Goal: Communication & Community: Share content

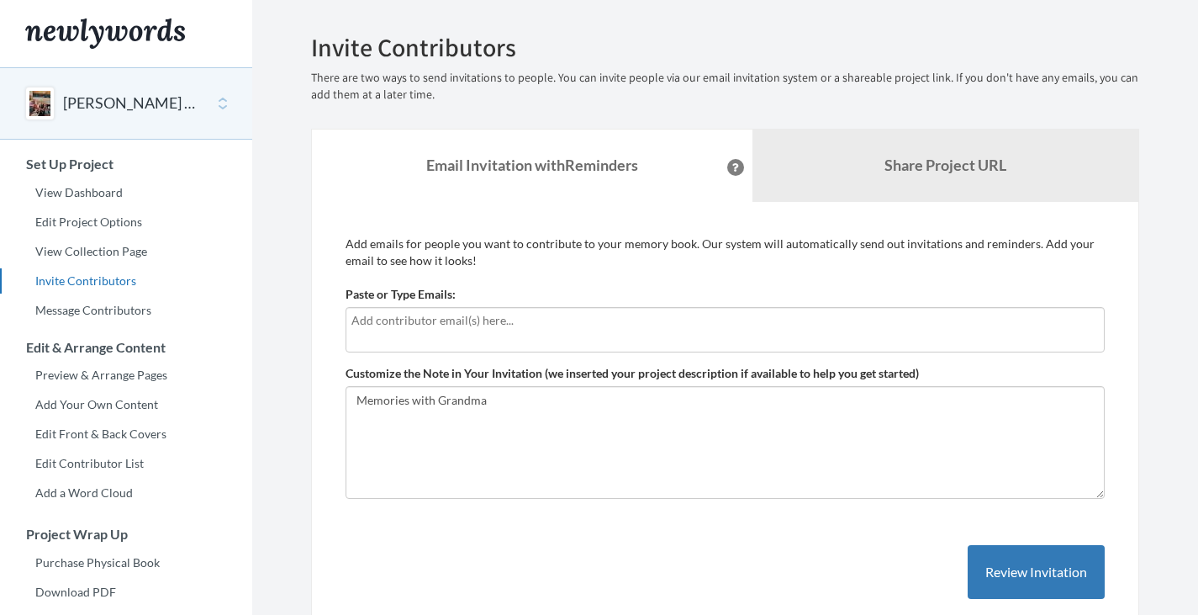
click at [568, 320] on input "text" at bounding box center [726, 320] width 748 height 19
type input "[EMAIL_ADDRESS][DOMAIN_NAME]"
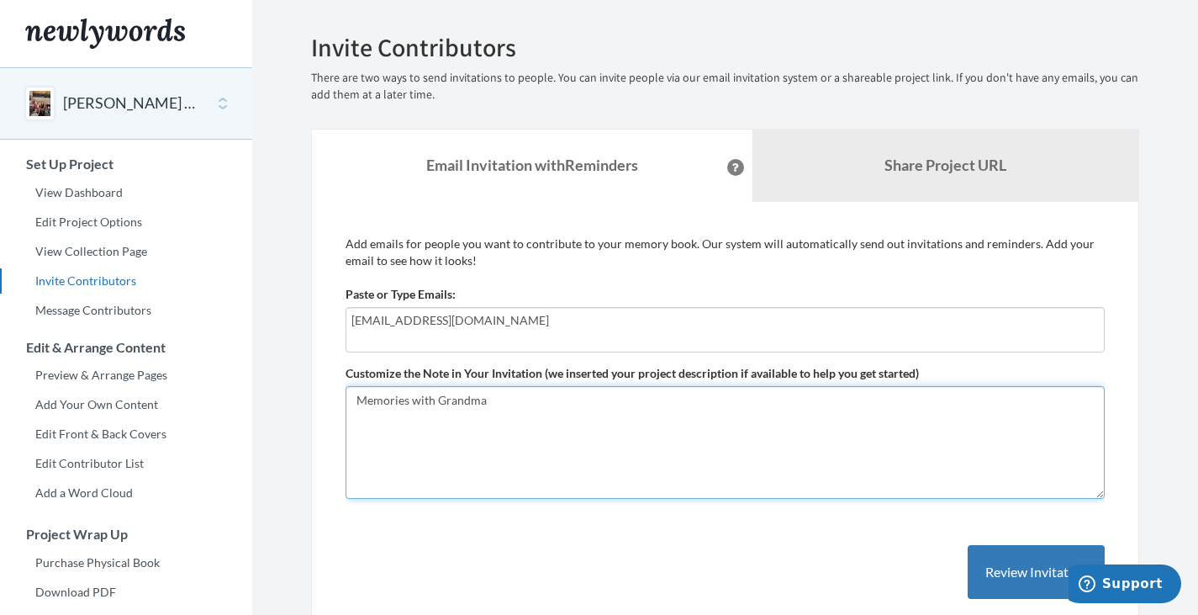
click at [599, 414] on textarea "Memories with Grandma" at bounding box center [725, 442] width 759 height 113
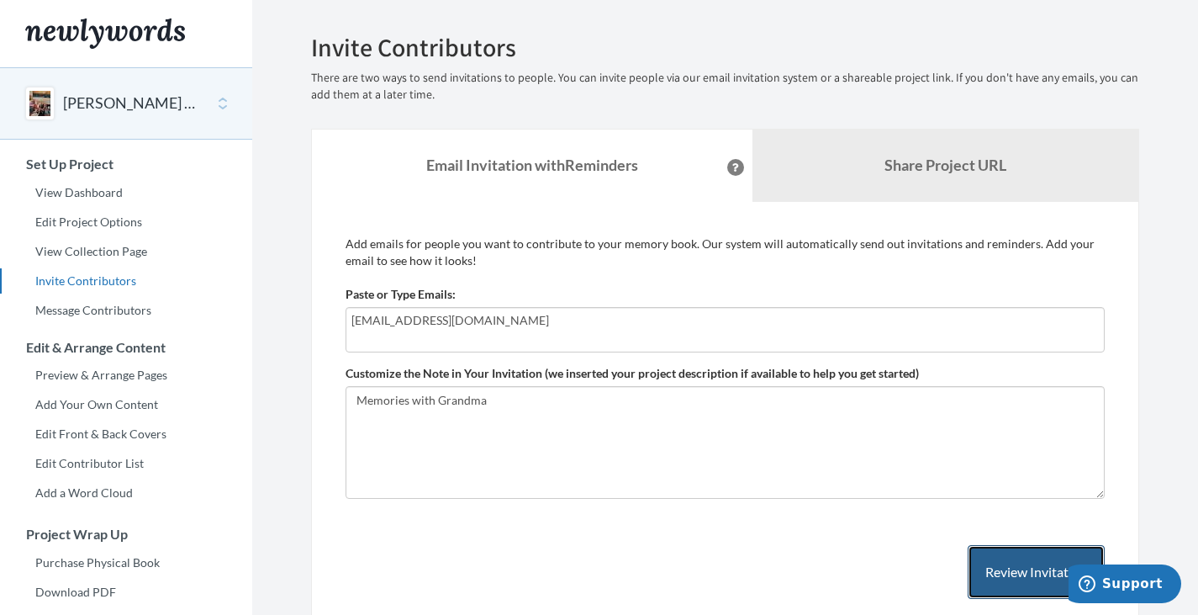
click at [991, 564] on button "Review Invitation" at bounding box center [1036, 572] width 137 height 55
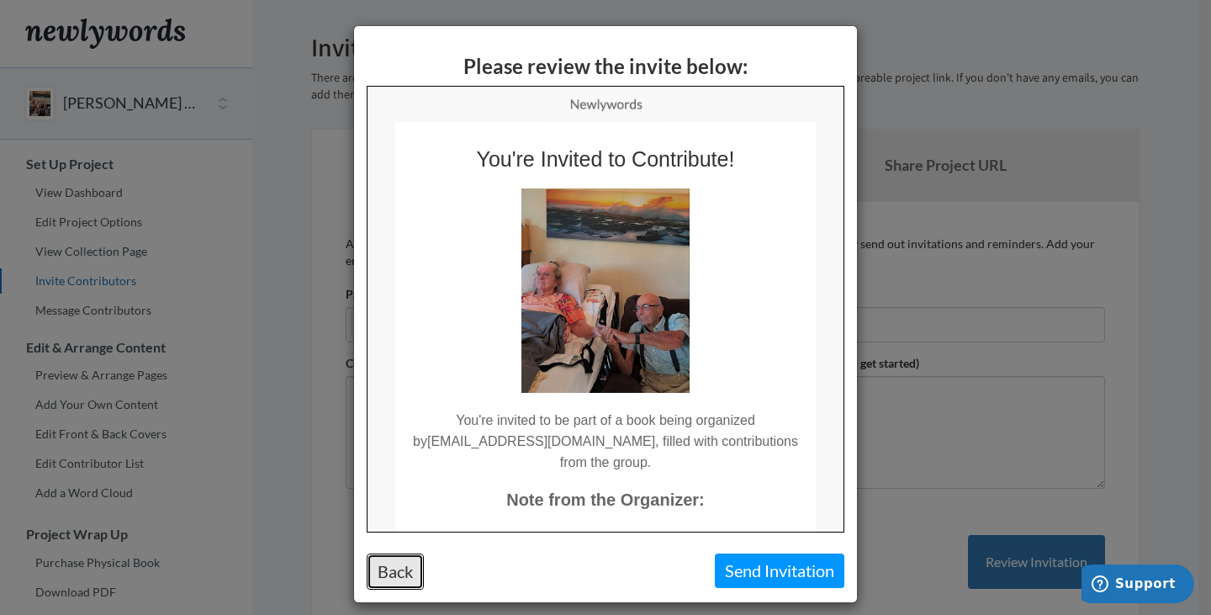
click at [396, 584] on button "Back" at bounding box center [395, 571] width 57 height 36
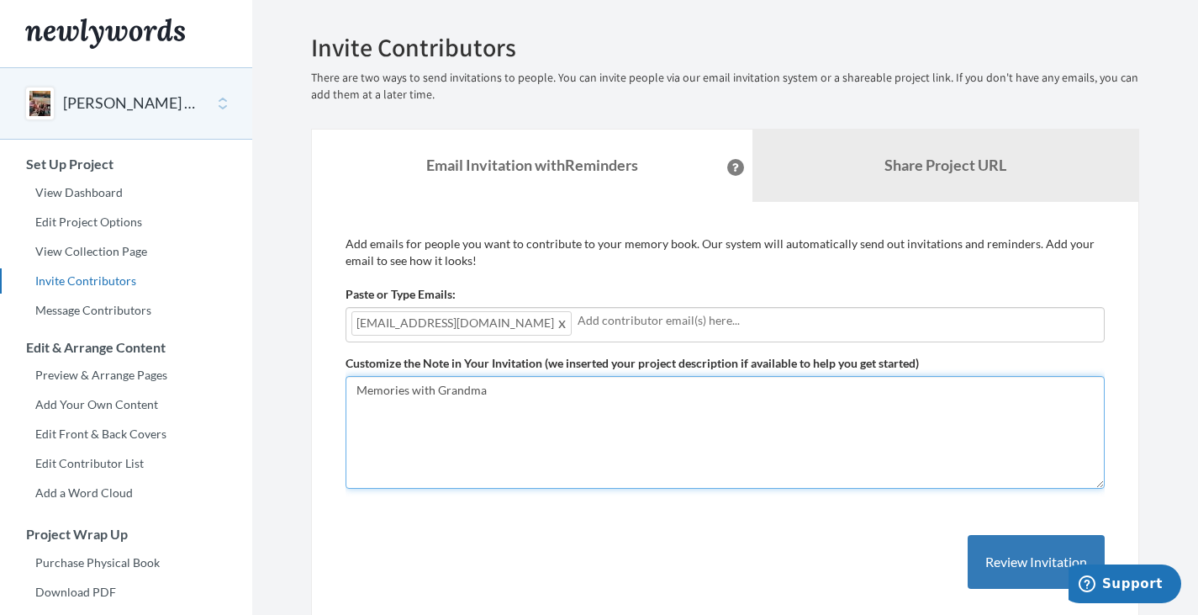
click at [569, 381] on textarea "Memories with Grandma" at bounding box center [725, 432] width 759 height 113
click at [417, 426] on textarea "Memories with Grandma" at bounding box center [725, 432] width 759 height 113
click at [416, 426] on textarea "Memories with Grandma" at bounding box center [725, 432] width 759 height 113
click at [421, 426] on textarea "Memories with Grandma" at bounding box center [725, 432] width 759 height 113
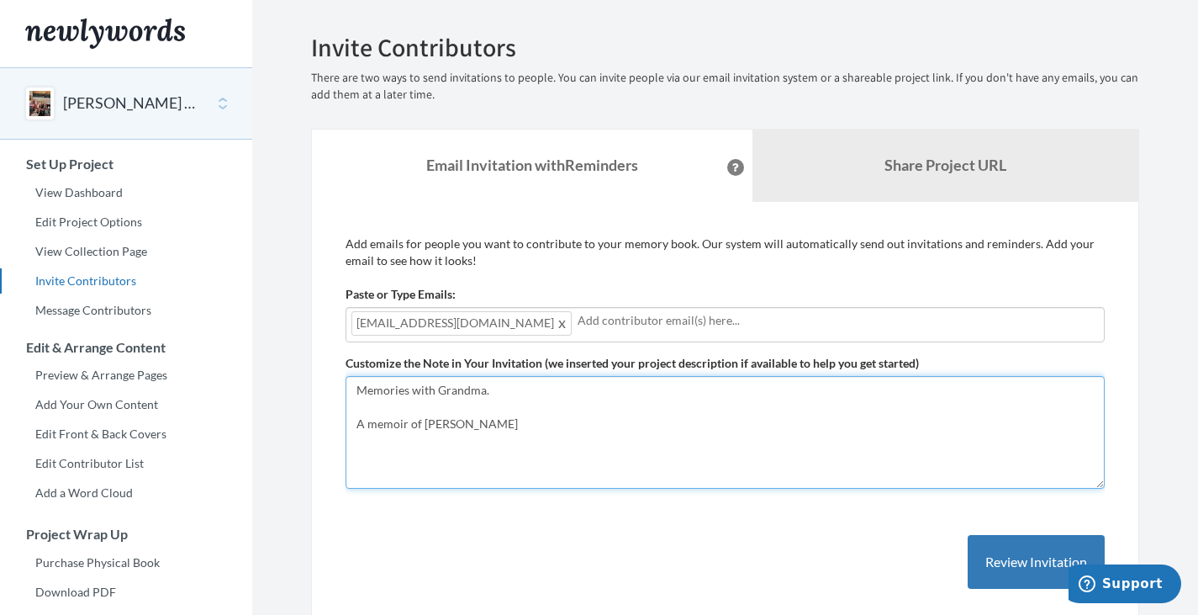
click at [500, 433] on textarea "Memories with Grandma" at bounding box center [725, 432] width 759 height 113
click at [396, 416] on textarea "Memories with Grandma" at bounding box center [725, 432] width 759 height 113
click at [494, 428] on textarea "Memories with Grandma" at bounding box center [725, 432] width 759 height 113
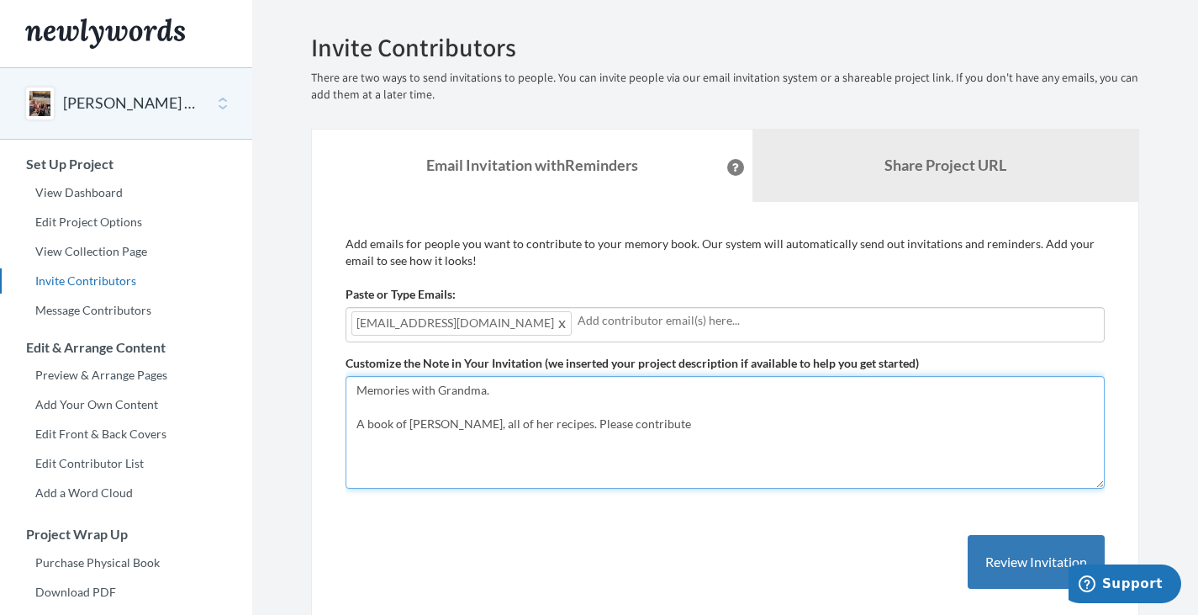
click at [553, 426] on textarea "Memories with Grandma" at bounding box center [725, 432] width 759 height 113
click at [559, 427] on textarea "Memories with Grandma" at bounding box center [725, 432] width 759 height 113
click at [647, 429] on textarea "Memories with Grandma" at bounding box center [725, 432] width 759 height 113
click at [741, 426] on textarea "Memories with Grandma" at bounding box center [725, 432] width 759 height 113
click at [682, 442] on textarea "Memories with Grandma" at bounding box center [725, 432] width 759 height 113
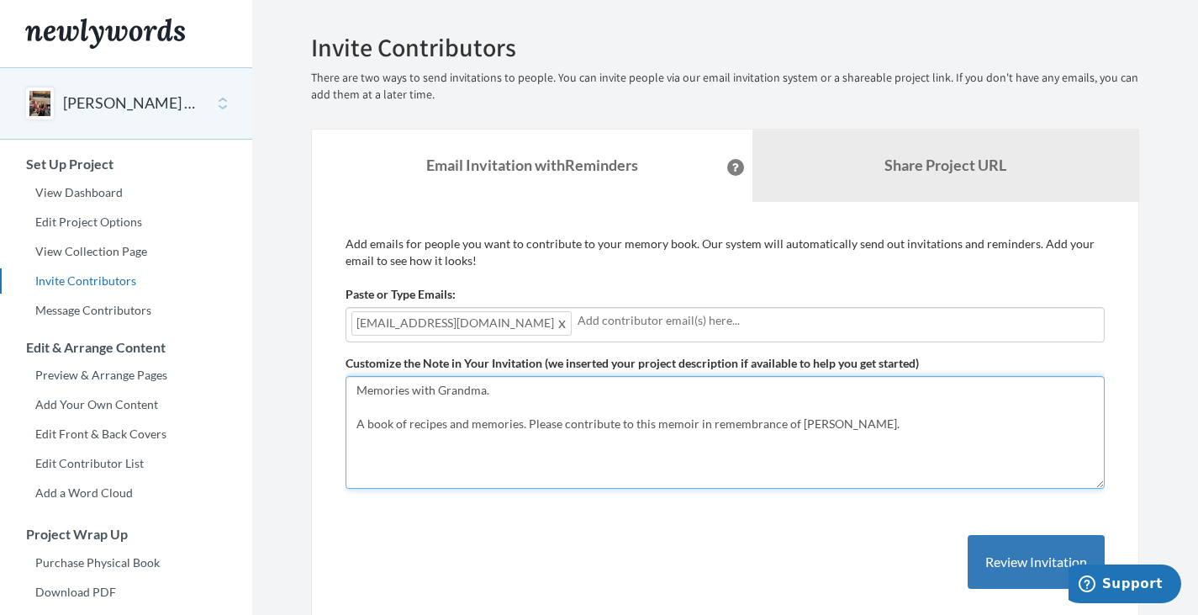
click at [697, 426] on textarea "Memories with Grandma" at bounding box center [725, 432] width 759 height 113
click at [690, 428] on textarea "Memories with Grandma" at bounding box center [725, 432] width 759 height 113
click at [883, 426] on textarea "Memories with Grandma" at bounding box center [725, 432] width 759 height 113
click at [1077, 426] on textarea "Memories with Grandma" at bounding box center [725, 432] width 759 height 113
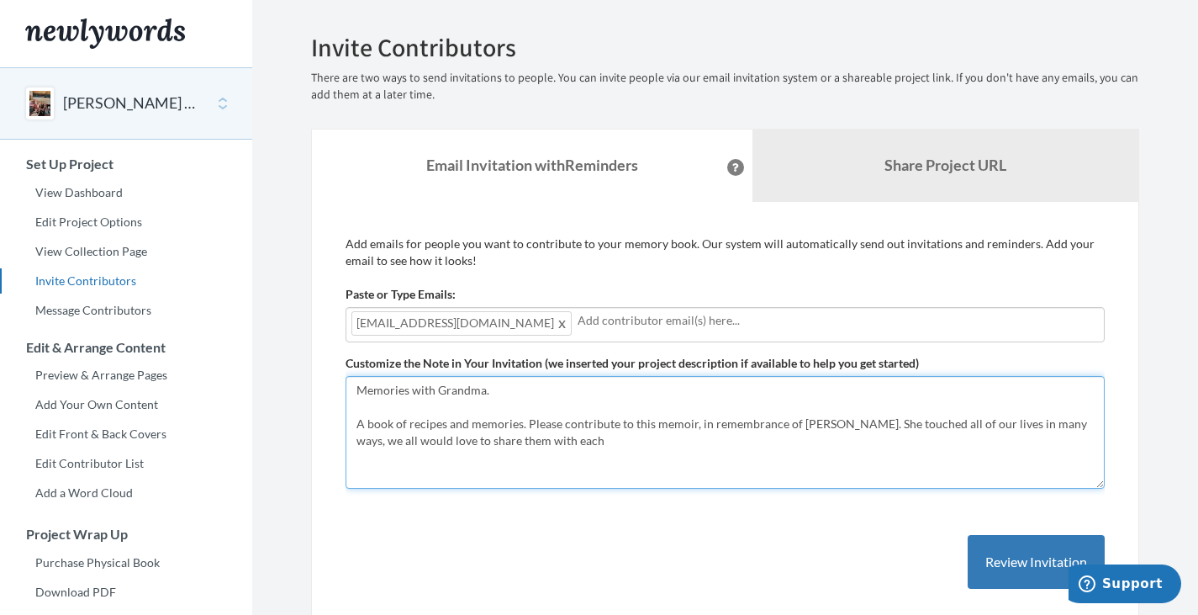
click at [1076, 427] on textarea "Memories with Grandma" at bounding box center [725, 432] width 759 height 113
drag, startPoint x: 1076, startPoint y: 427, endPoint x: 1091, endPoint y: 441, distance: 19.6
click at [1091, 441] on textarea "Memories with Grandma" at bounding box center [725, 432] width 759 height 113
drag, startPoint x: 452, startPoint y: 443, endPoint x: 625, endPoint y: 459, distance: 174.0
click at [625, 459] on textarea "Memories with Grandma" at bounding box center [725, 432] width 759 height 113
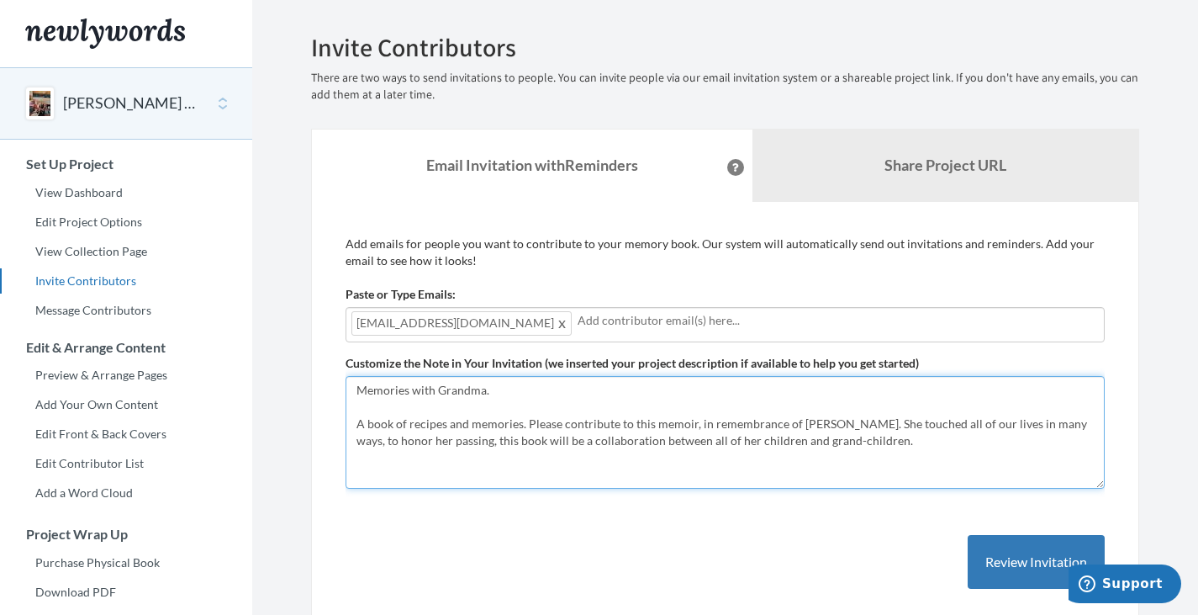
click at [366, 426] on textarea "Memories with Grandma" at bounding box center [725, 432] width 759 height 113
click at [555, 429] on textarea "Memories with Grandma" at bounding box center [725, 432] width 759 height 113
drag, startPoint x: 733, startPoint y: 422, endPoint x: 552, endPoint y: 425, distance: 181.7
click at [552, 425] on textarea "Memories with Grandma" at bounding box center [725, 432] width 759 height 113
click at [722, 426] on textarea "Memories with Grandma" at bounding box center [725, 432] width 759 height 113
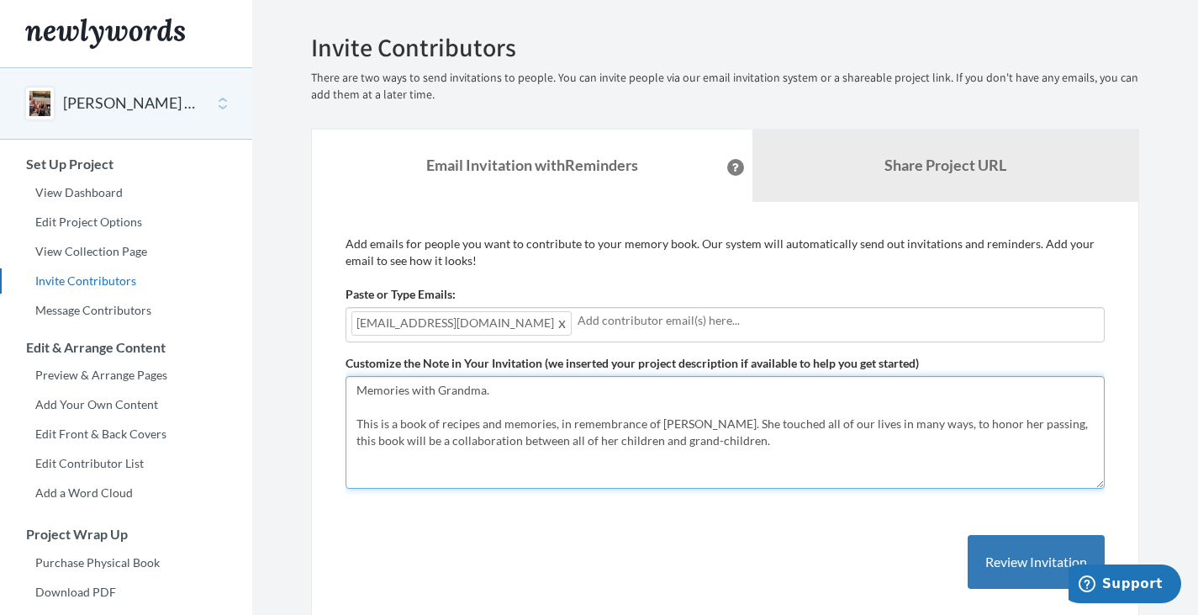
click at [487, 394] on textarea "Memories with Grandma" at bounding box center [725, 432] width 759 height 113
click at [748, 447] on textarea "Memories with Grandma" at bounding box center [725, 432] width 759 height 113
click at [729, 441] on textarea "Memories with Grandma" at bounding box center [725, 432] width 759 height 113
click at [870, 423] on textarea "Memories with Grandma" at bounding box center [725, 432] width 759 height 113
click at [802, 431] on textarea "Memories with Grandma" at bounding box center [725, 432] width 759 height 113
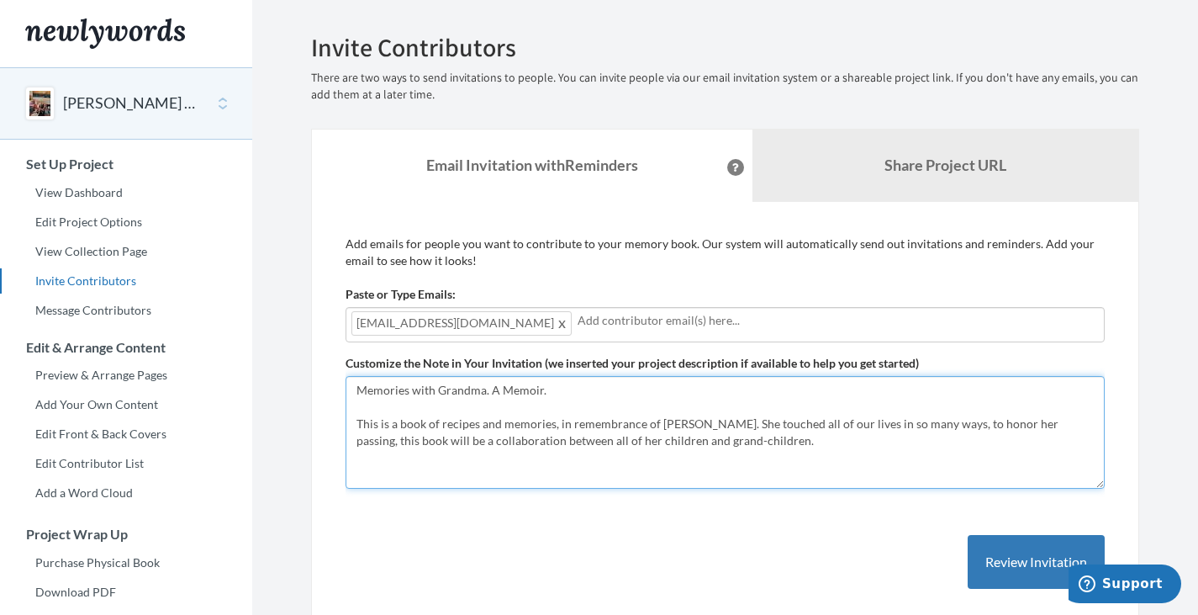
click at [952, 425] on textarea "Memories with Grandma" at bounding box center [725, 432] width 759 height 113
click at [800, 450] on textarea "Memories with Grandma" at bounding box center [725, 432] width 759 height 113
click at [862, 444] on textarea "Memories with Grandma" at bounding box center [725, 432] width 759 height 113
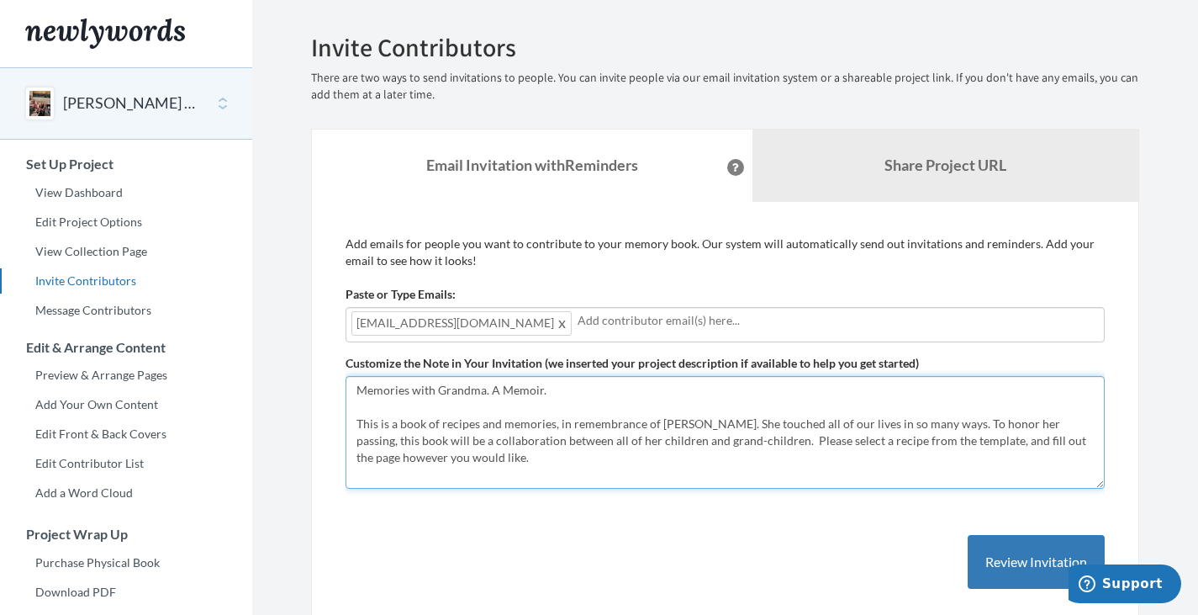
click at [633, 461] on textarea "Memories with Grandma" at bounding box center [725, 432] width 759 height 113
click at [695, 462] on textarea "Memories with Grandma" at bounding box center [725, 432] width 759 height 113
drag, startPoint x: 695, startPoint y: 462, endPoint x: 909, endPoint y: 499, distance: 217.6
click at [909, 499] on div "Add emails for people you want to contribute to your memory book. Our system wi…" at bounding box center [725, 429] width 759 height 388
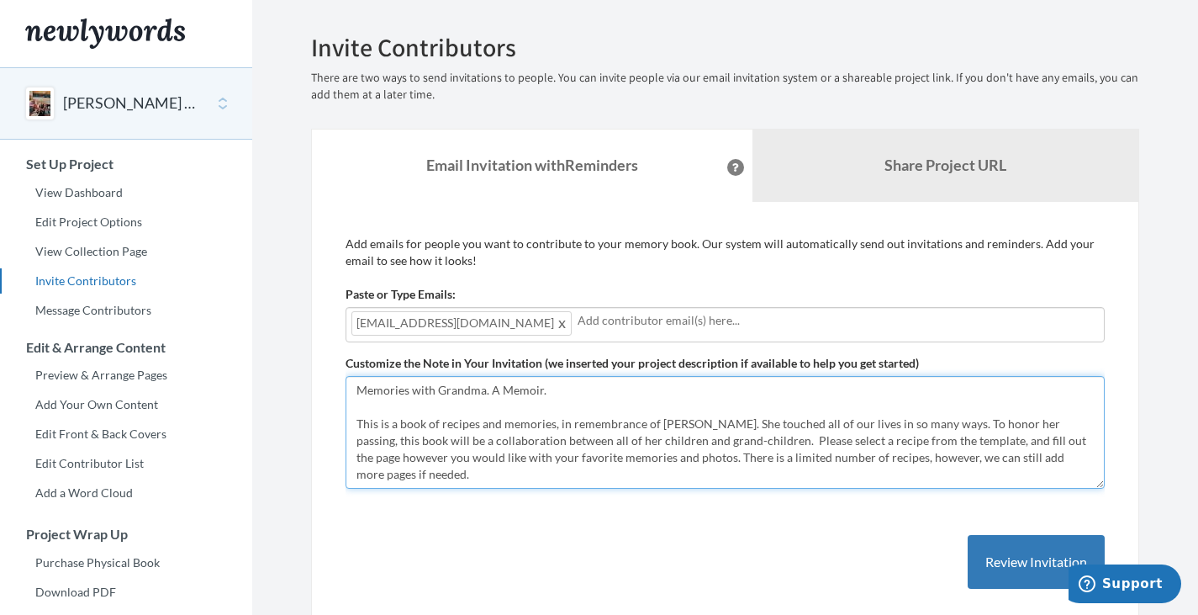
click at [891, 451] on textarea "Memories with Grandma" at bounding box center [725, 432] width 759 height 113
click at [947, 455] on textarea "Memories with Grandma" at bounding box center [725, 432] width 759 height 113
drag, startPoint x: 1075, startPoint y: 463, endPoint x: 693, endPoint y: 457, distance: 381.8
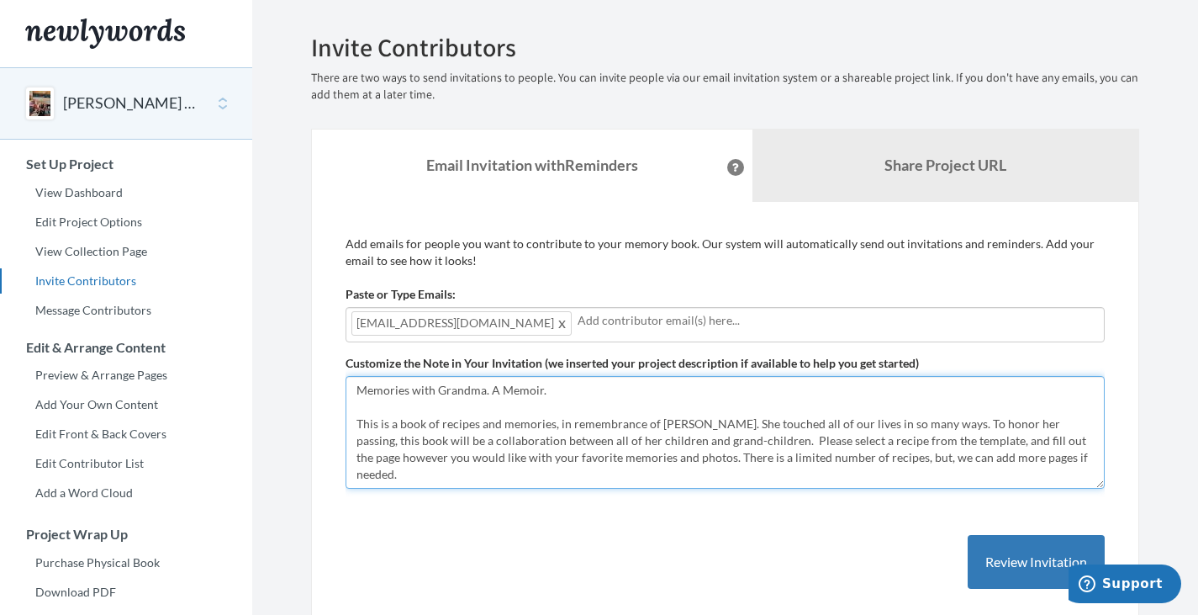
click at [693, 457] on textarea "Memories with Grandma" at bounding box center [725, 432] width 759 height 113
click at [469, 478] on textarea "Memories with Grandma" at bounding box center [725, 432] width 759 height 113
drag, startPoint x: 630, startPoint y: 475, endPoint x: 351, endPoint y: 386, distance: 293.1
click at [351, 386] on textarea "Memories with Grandma" at bounding box center [725, 432] width 759 height 113
click at [493, 435] on textarea "Memories with Grandma" at bounding box center [725, 432] width 759 height 113
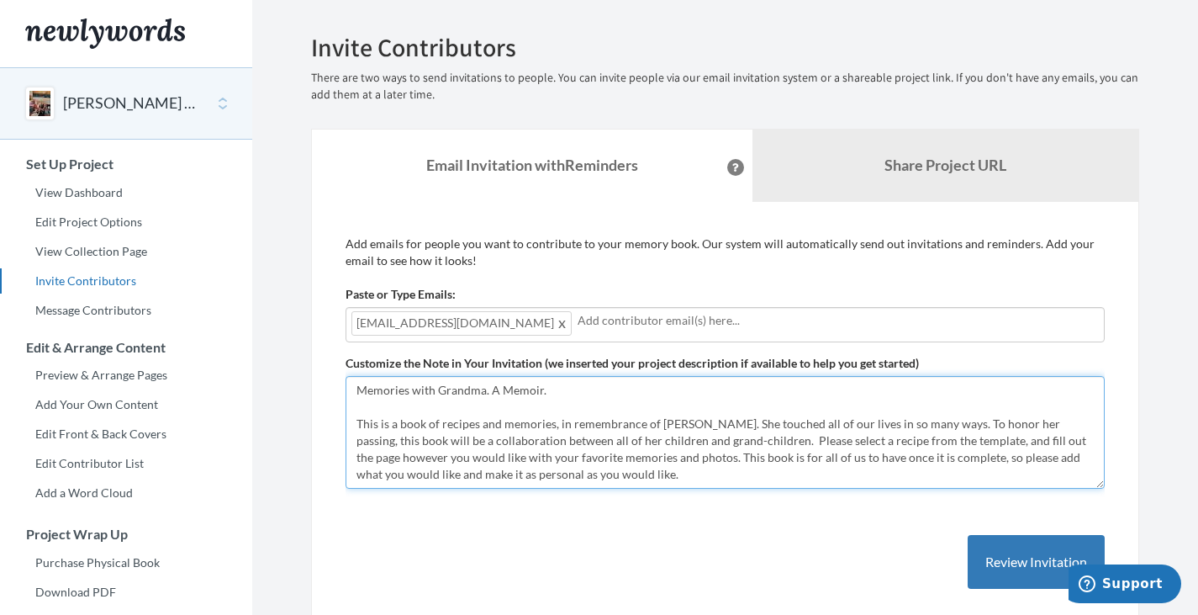
drag, startPoint x: 649, startPoint y: 472, endPoint x: 330, endPoint y: 382, distance: 332.0
click at [330, 382] on div "Add emails for people you want to contribute to your memory book. Our system wi…" at bounding box center [725, 430] width 828 height 456
click at [469, 403] on textarea "Memories with Grandma" at bounding box center [725, 432] width 759 height 113
click at [478, 384] on textarea "Memories with Grandma" at bounding box center [725, 432] width 759 height 113
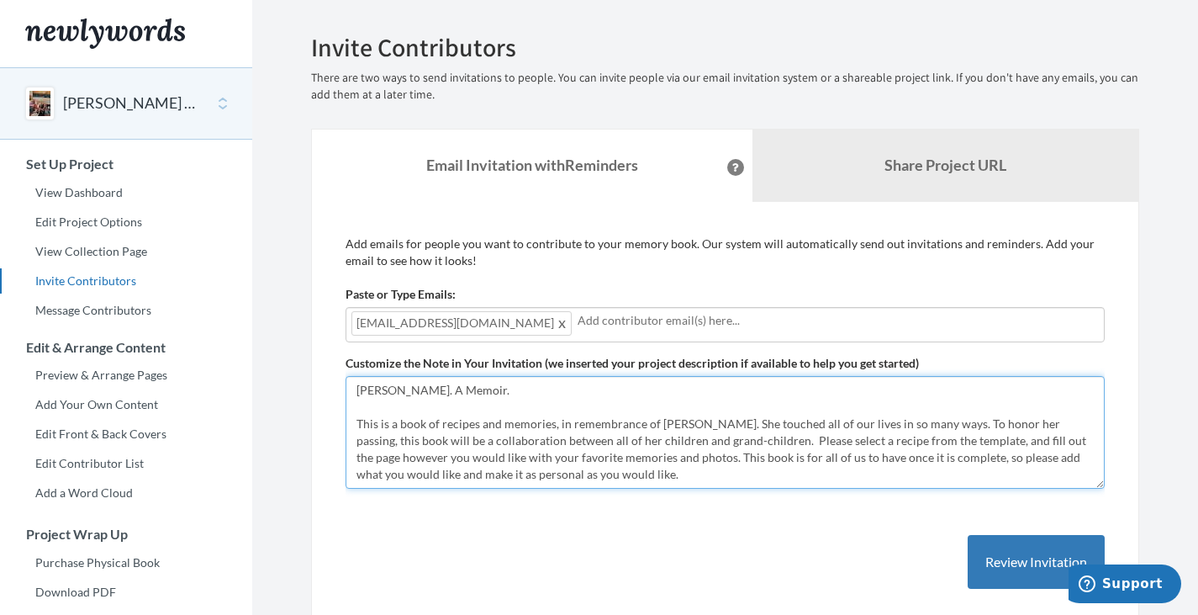
click at [488, 386] on textarea "Memories with Grandma" at bounding box center [725, 432] width 759 height 113
click at [530, 390] on textarea "Memories with Grandma" at bounding box center [725, 432] width 759 height 113
click at [410, 392] on textarea "Memories with Grandma" at bounding box center [725, 432] width 759 height 113
click at [421, 392] on textarea "Memories with Grandma" at bounding box center [725, 432] width 759 height 113
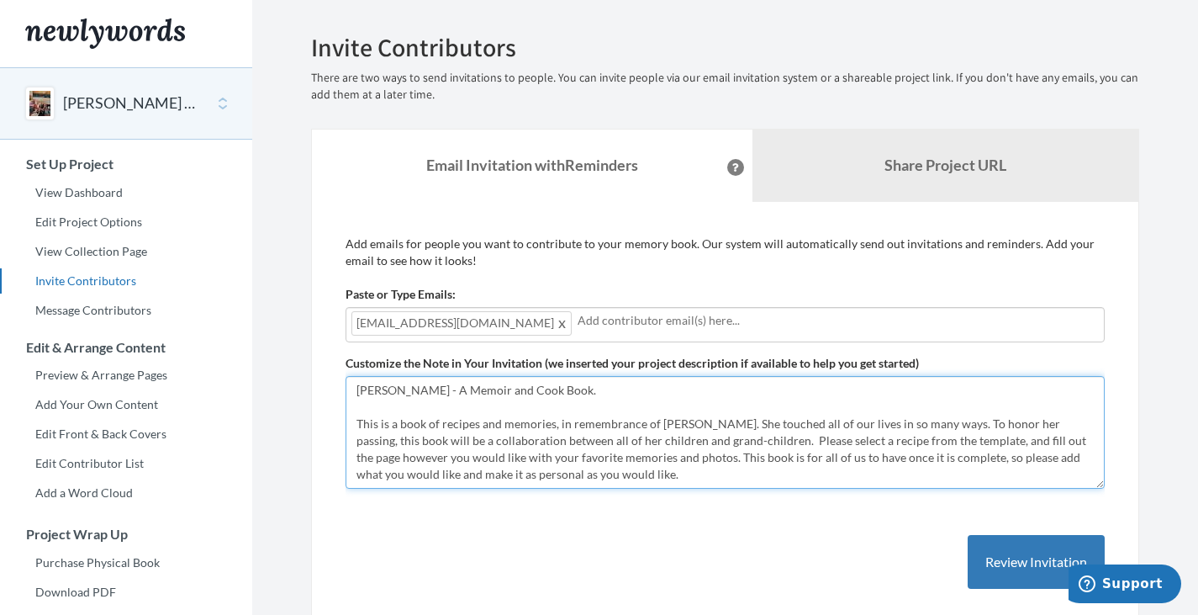
click at [604, 461] on textarea "Memories with Grandma" at bounding box center [725, 432] width 759 height 113
click at [399, 426] on textarea "Memories with Grandma" at bounding box center [725, 432] width 759 height 113
click at [498, 426] on textarea "Memories with Grandma" at bounding box center [725, 432] width 759 height 113
click at [905, 440] on textarea "Memories with Grandma" at bounding box center [725, 432] width 759 height 113
click at [607, 457] on textarea "Memories with Grandma" at bounding box center [725, 432] width 759 height 113
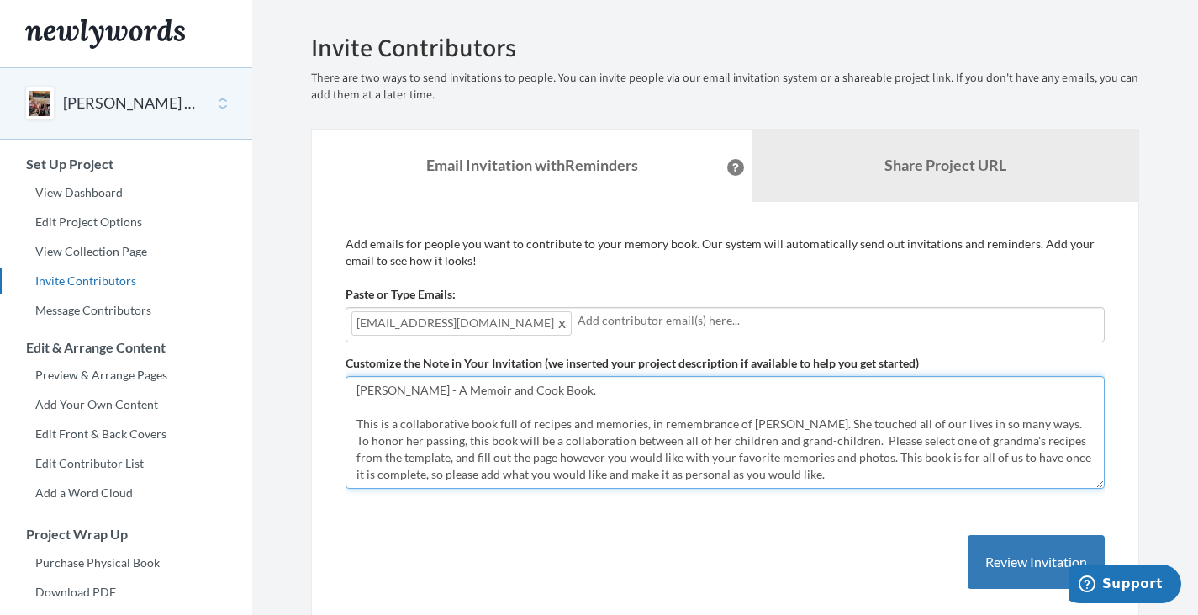
drag, startPoint x: 805, startPoint y: 473, endPoint x: 735, endPoint y: 473, distance: 69.8
click at [735, 473] on textarea "Memories with Grandma" at bounding box center [725, 432] width 759 height 113
drag, startPoint x: 774, startPoint y: 473, endPoint x: 330, endPoint y: 394, distance: 451.8
click at [330, 394] on div "Add emails for people you want to contribute to your memory book. Our system wi…" at bounding box center [725, 430] width 828 height 456
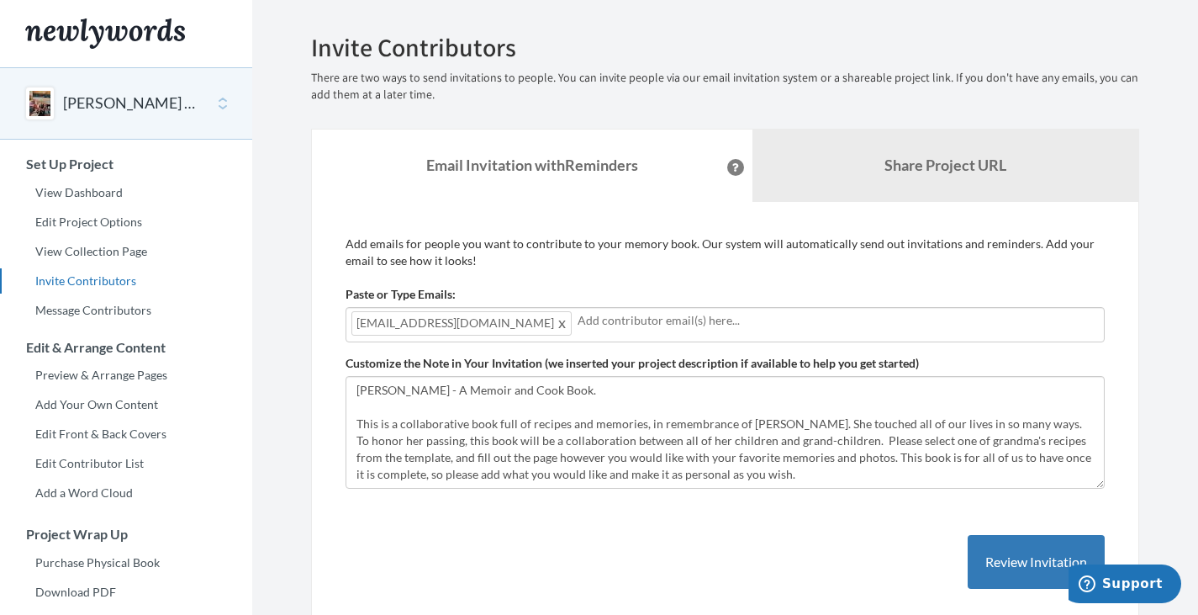
click at [686, 332] on div "[EMAIL_ADDRESS][DOMAIN_NAME]" at bounding box center [725, 324] width 759 height 35
click at [994, 563] on button "Review Invitation" at bounding box center [1036, 562] width 137 height 55
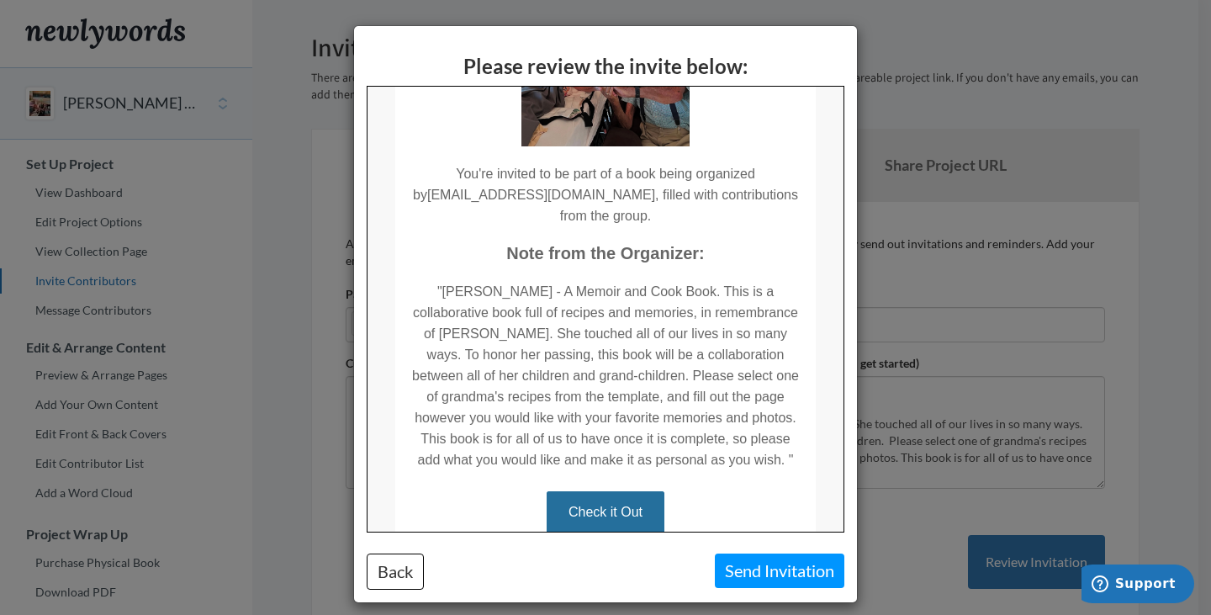
scroll to position [247, 0]
click at [383, 568] on button "Back" at bounding box center [395, 571] width 57 height 36
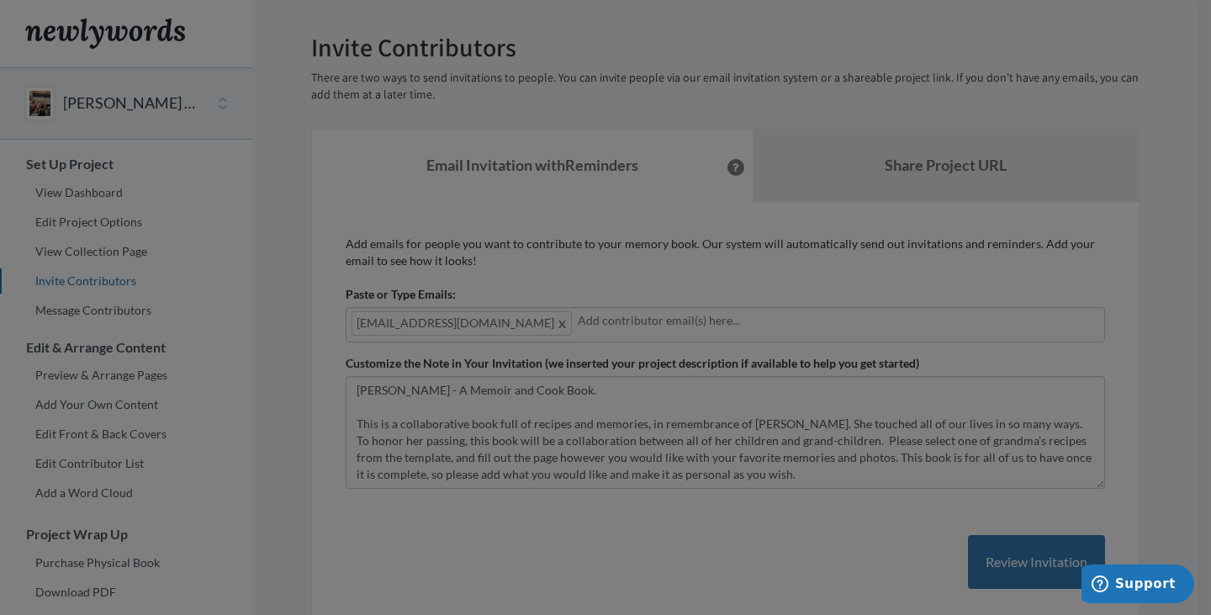
scroll to position [0, 0]
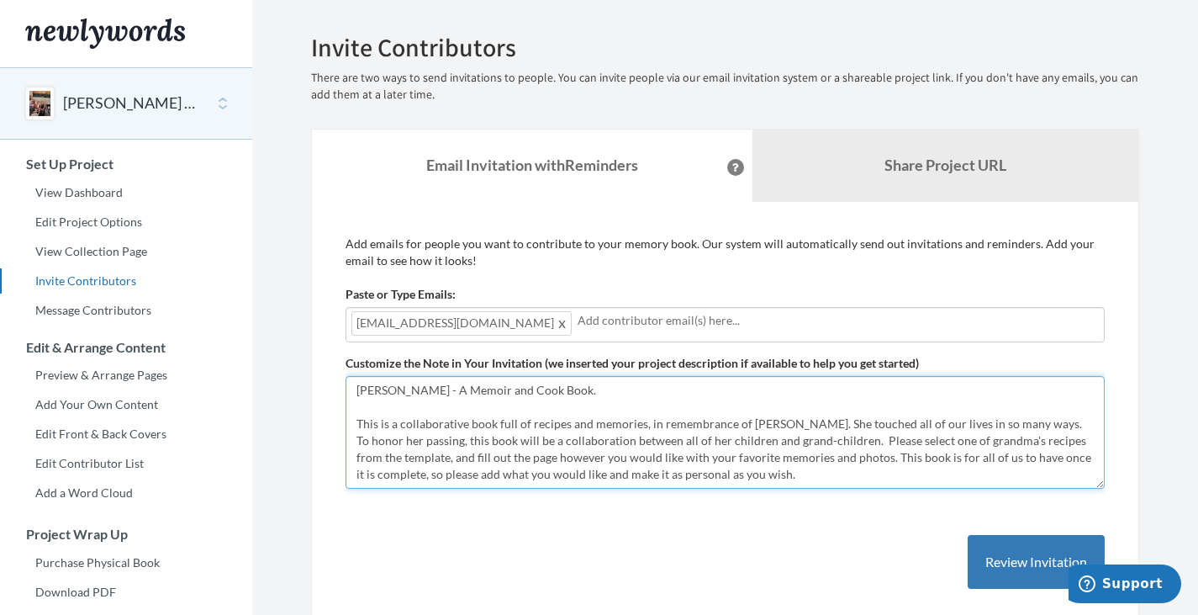
click at [357, 392] on textarea "Memories with Grandma" at bounding box center [725, 432] width 759 height 113
click at [579, 387] on textarea "Memories with Grandma" at bounding box center [725, 432] width 759 height 113
type textarea ""[PERSON_NAME] - A Memoir and Cook Book" This is a collaborative book full of r…"
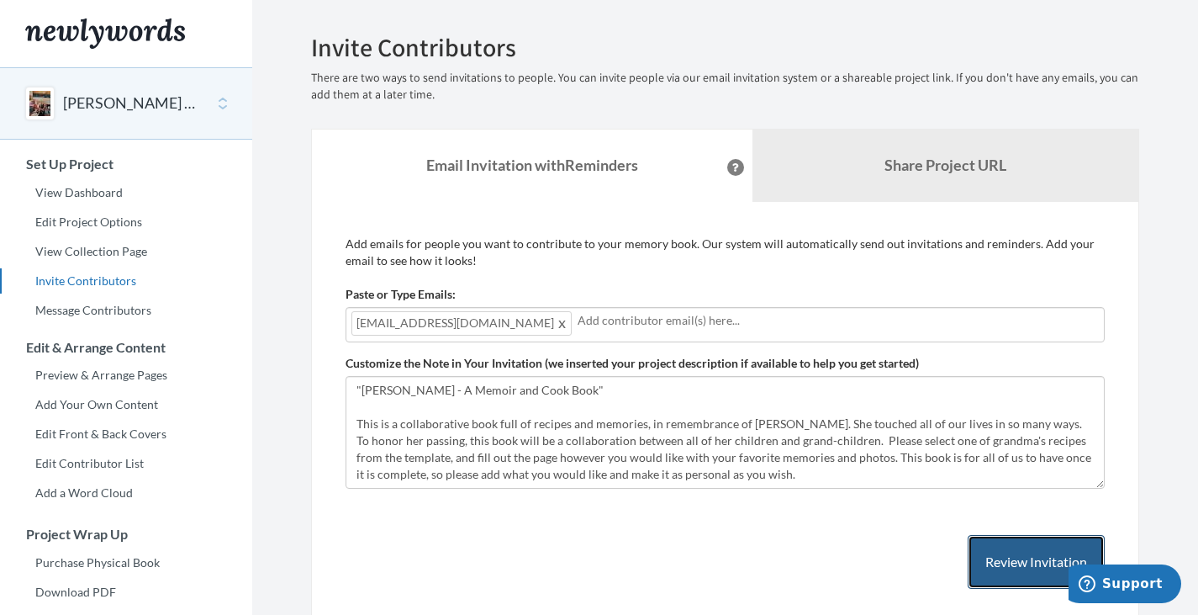
click at [991, 538] on button "Review Invitation" at bounding box center [1036, 562] width 137 height 55
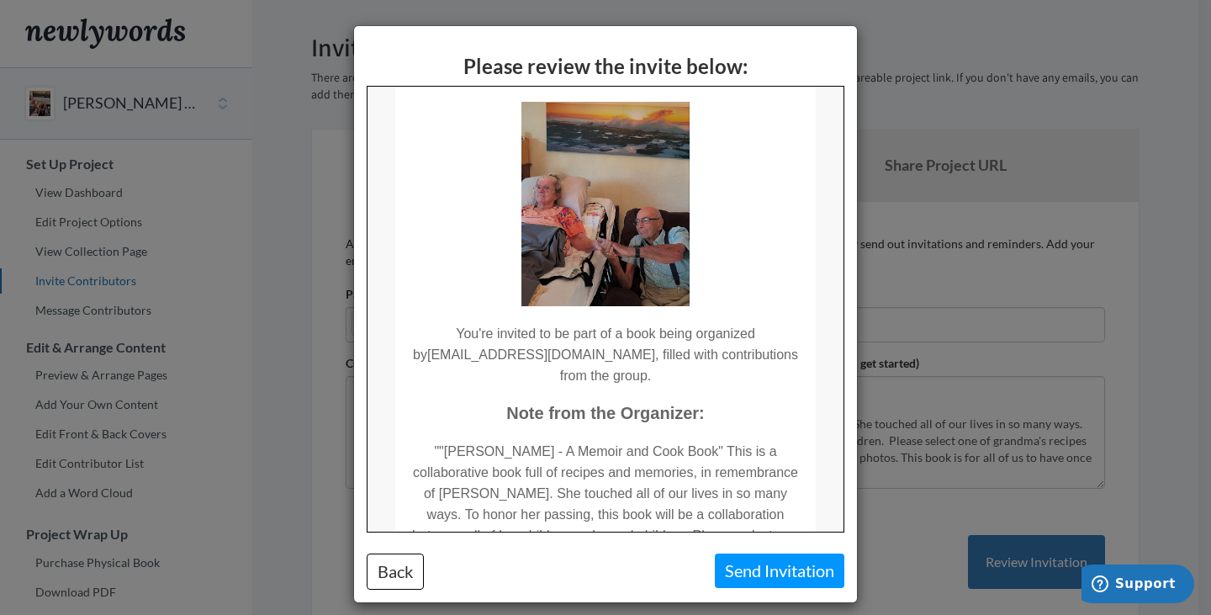
scroll to position [93, 0]
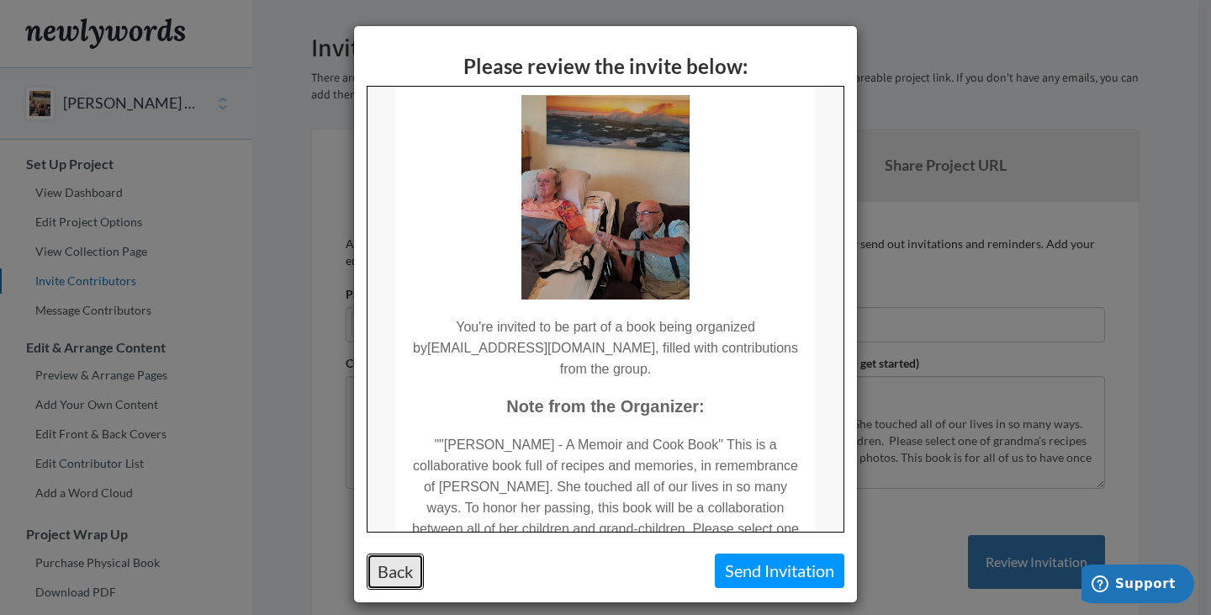
click at [386, 566] on button "Back" at bounding box center [395, 571] width 57 height 36
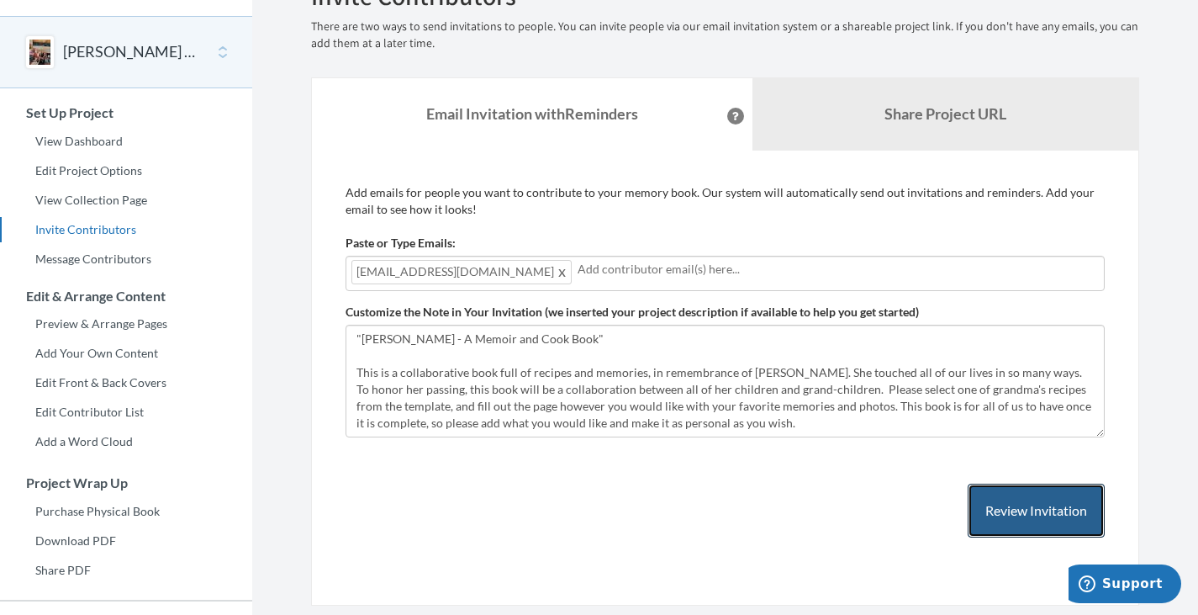
scroll to position [55, 0]
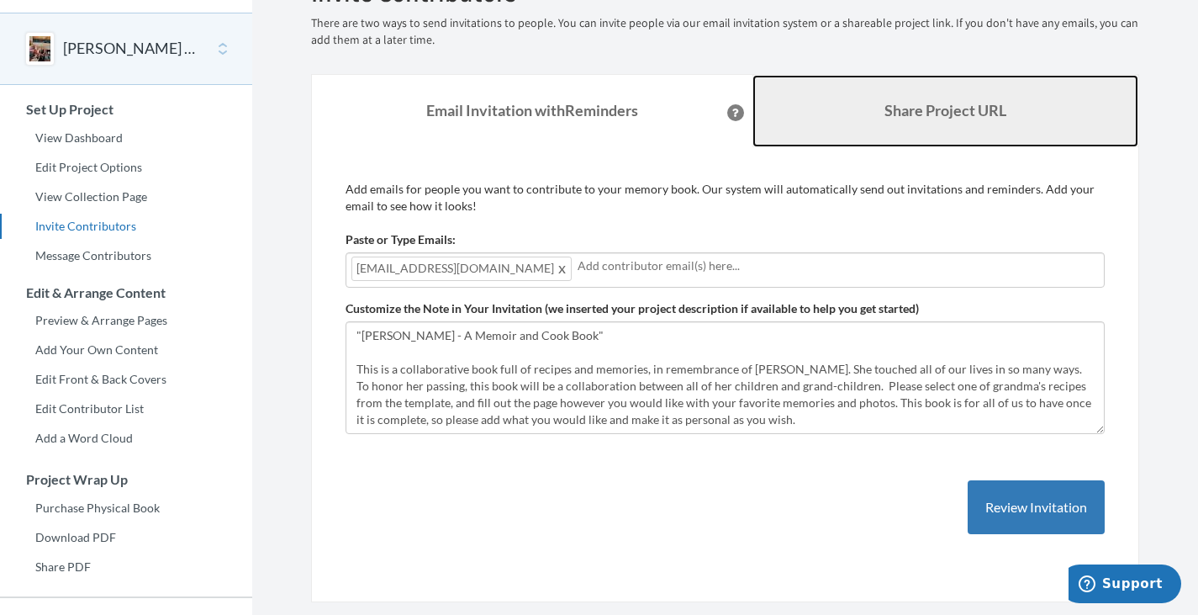
click at [943, 95] on link "Share Project URL" at bounding box center [946, 111] width 387 height 72
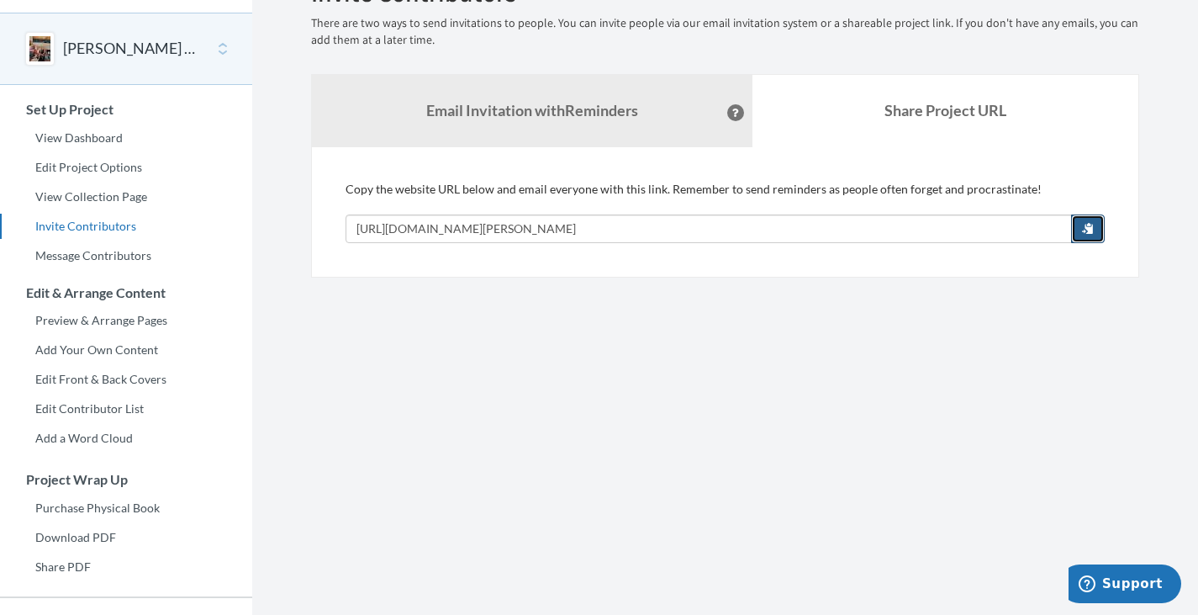
click at [1080, 229] on button "button" at bounding box center [1088, 228] width 34 height 29
click at [111, 324] on link "Preview & Arrange Pages" at bounding box center [126, 320] width 252 height 25
